Goal: Information Seeking & Learning: Learn about a topic

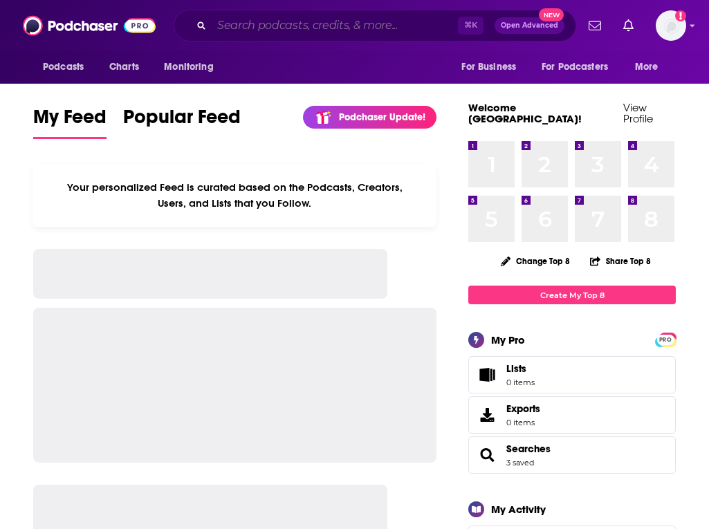
click at [216, 27] on input "Search podcasts, credits, & more..." at bounding box center [335, 26] width 246 height 22
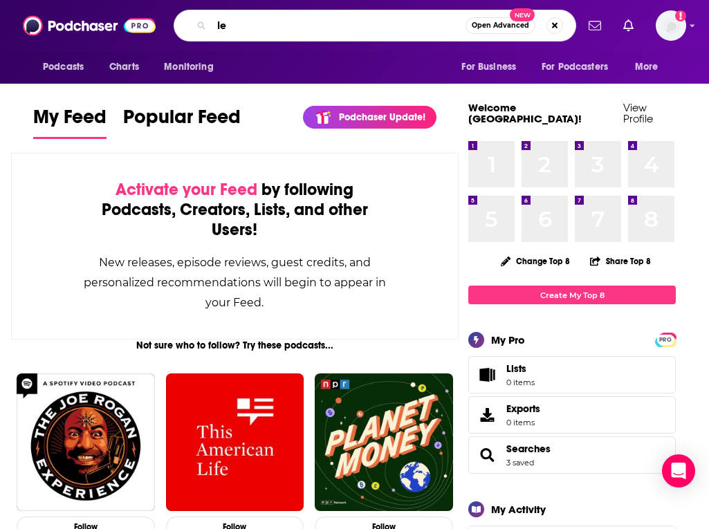
type input "l"
type input "bleav in fantasy basketball"
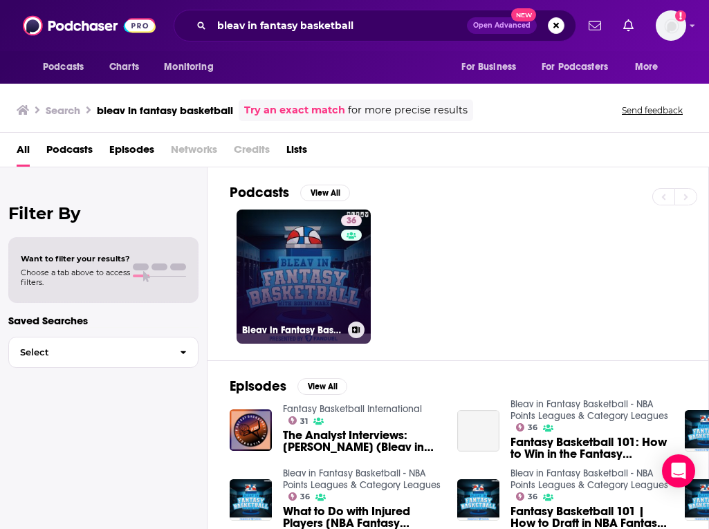
click at [284, 278] on link "36 Bleav in Fantasy Basketball - NBA Points Leagues & Category Leagues" at bounding box center [304, 277] width 134 height 134
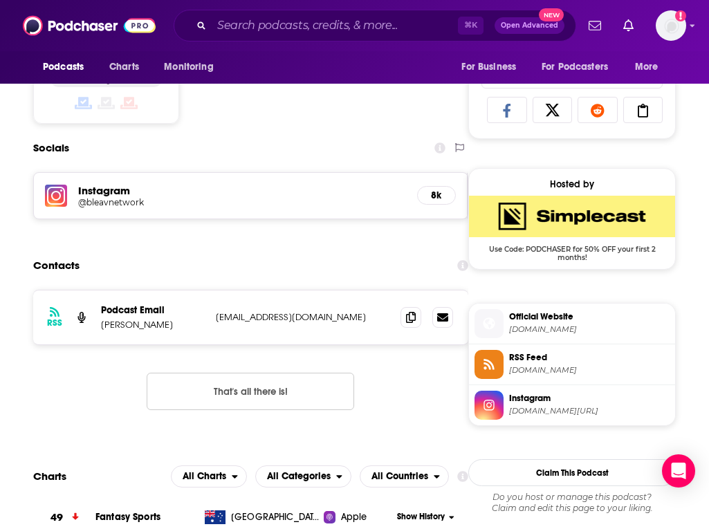
scroll to position [966, 0]
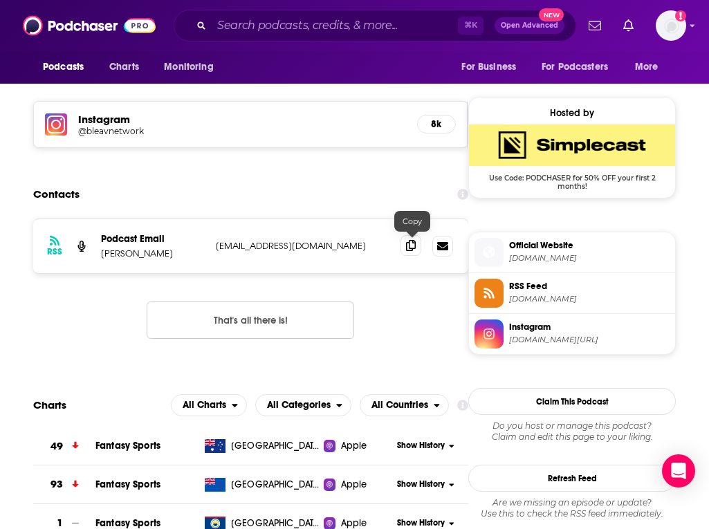
click at [412, 244] on icon at bounding box center [411, 245] width 10 height 11
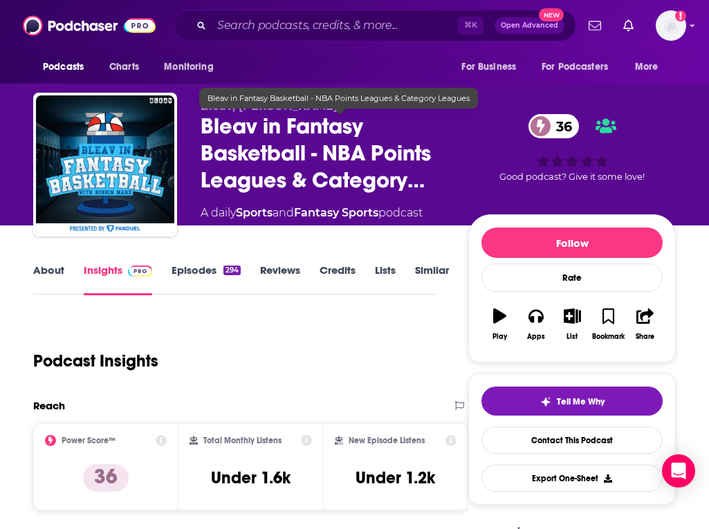
scroll to position [0, 0]
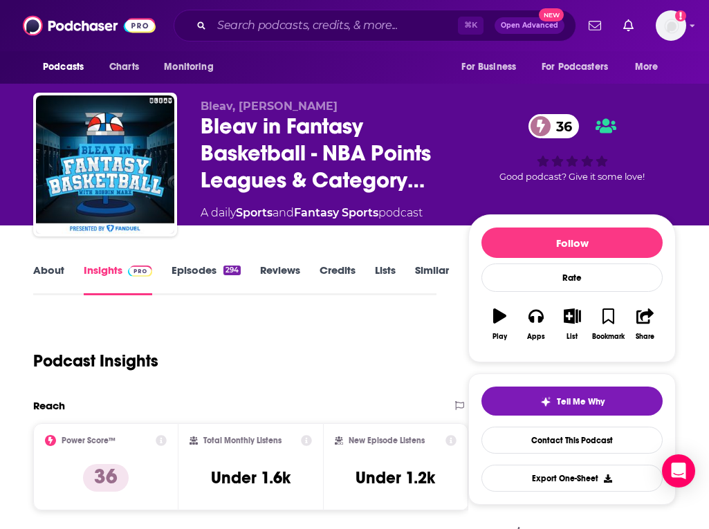
click at [54, 277] on link "About" at bounding box center [48, 280] width 31 height 32
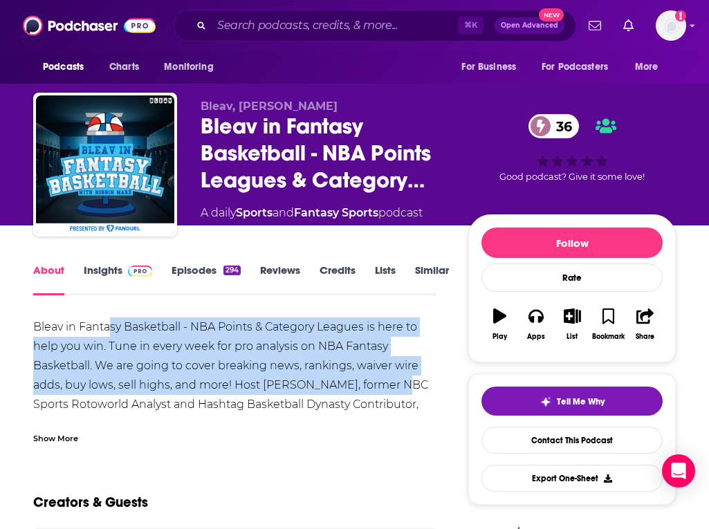
drag, startPoint x: 150, startPoint y: 345, endPoint x: 272, endPoint y: 392, distance: 130.5
click at [270, 392] on div "Bleav in Fantasy Basketball - NBA Points & Category Leagues is here to help you…" at bounding box center [234, 473] width 403 height 310
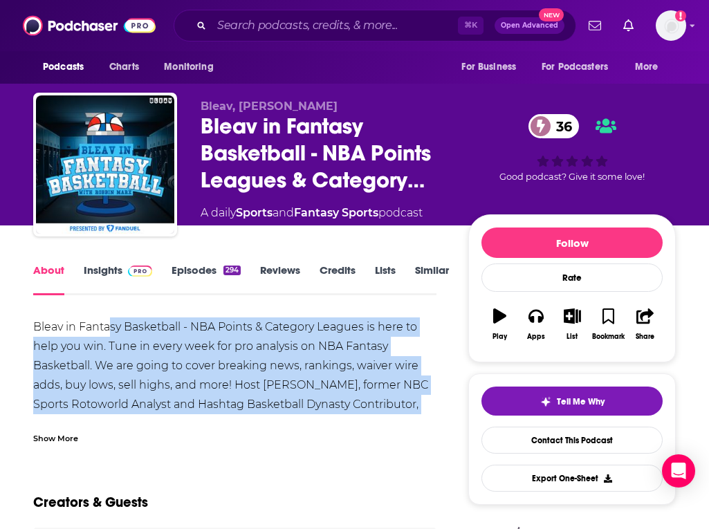
click at [272, 392] on div "Bleav in Fantasy Basketball - NBA Points & Category Leagues is here to help you…" at bounding box center [234, 473] width 403 height 310
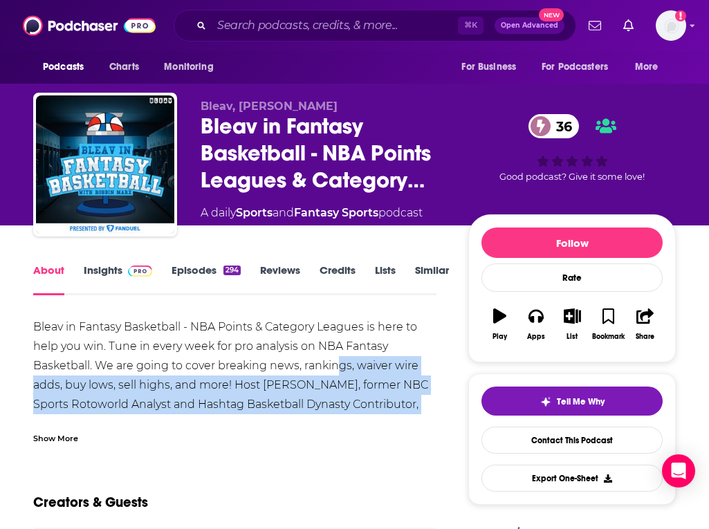
drag, startPoint x: 360, startPoint y: 402, endPoint x: 373, endPoint y: 403, distance: 12.5
click at [373, 403] on div "Bleav in Fantasy Basketball - NBA Points & Category Leagues is here to help you…" at bounding box center [234, 473] width 403 height 310
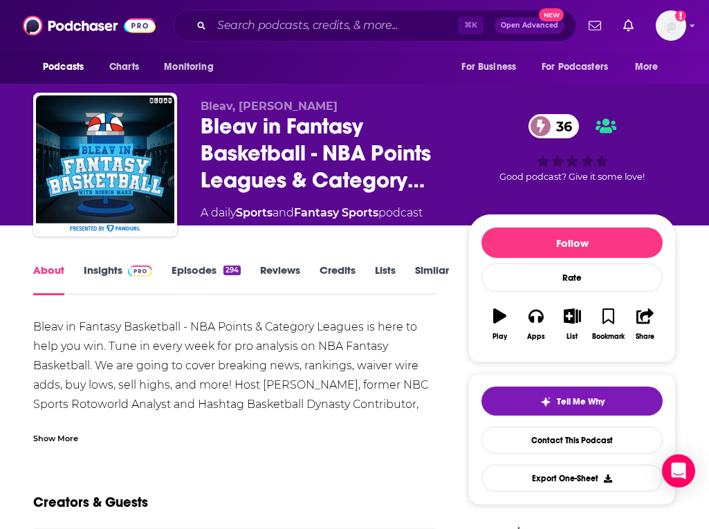
click at [369, 409] on div "Bleav in Fantasy Basketball - NBA Points & Category Leagues is here to help you…" at bounding box center [234, 473] width 403 height 310
click at [369, 414] on div "Bleav in Fantasy Basketball - NBA Points & Category Leagues is here to help you…" at bounding box center [234, 473] width 403 height 310
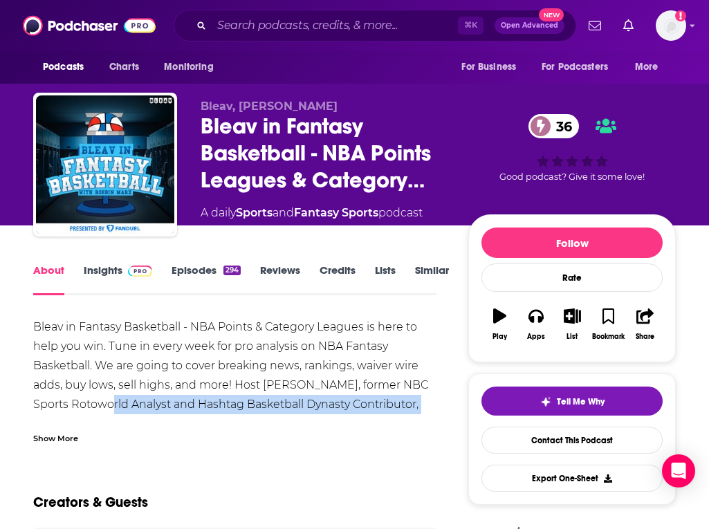
drag, startPoint x: 351, startPoint y: 388, endPoint x: 370, endPoint y: 394, distance: 19.7
click at [370, 394] on div "Bleav in Fantasy Basketball - NBA Points & Category Leagues is here to help you…" at bounding box center [234, 473] width 403 height 310
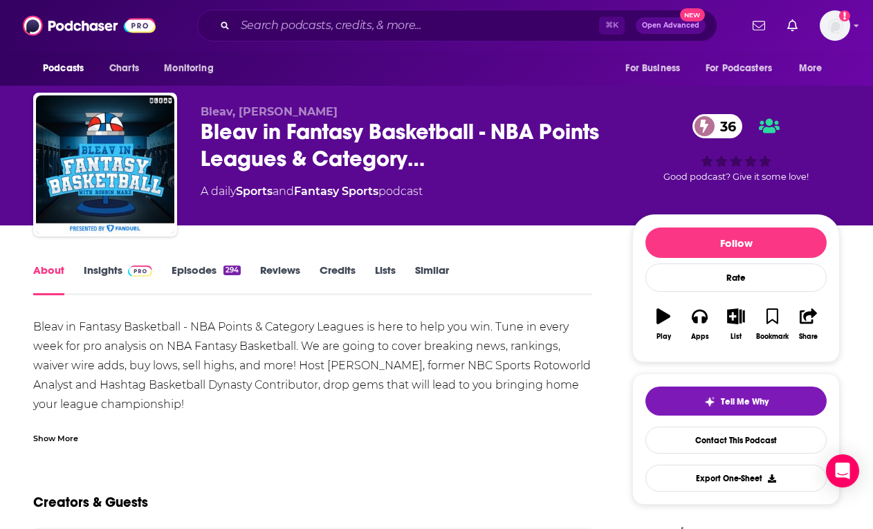
drag, startPoint x: 327, startPoint y: 0, endPoint x: 567, endPoint y: 251, distance: 346.9
